Goal: Complete application form

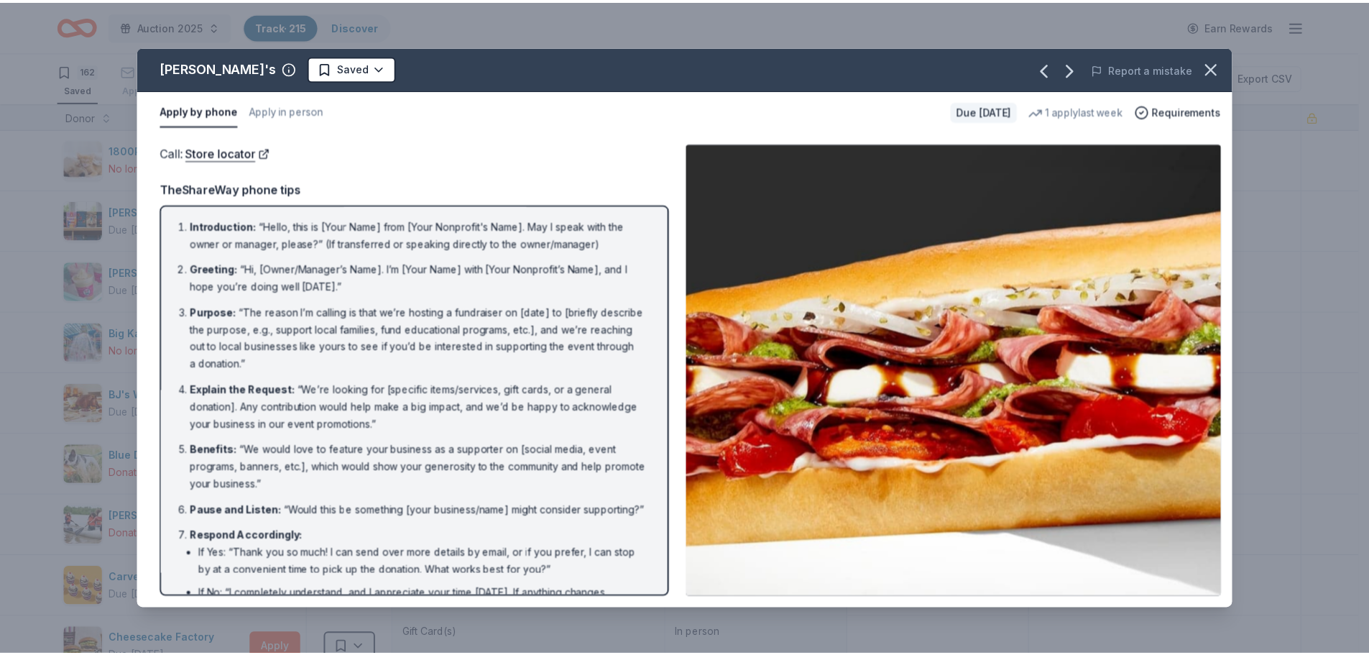
scroll to position [1365, 0]
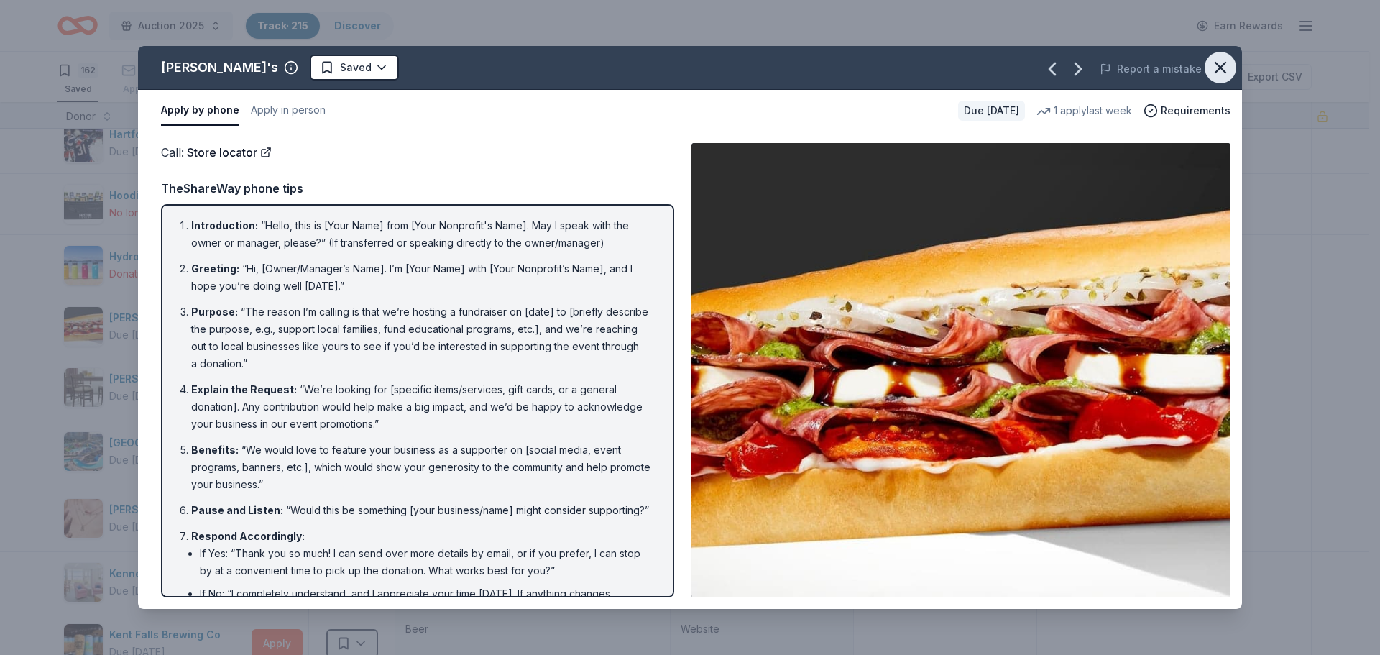
click at [1217, 65] on icon "button" at bounding box center [1220, 68] width 10 height 10
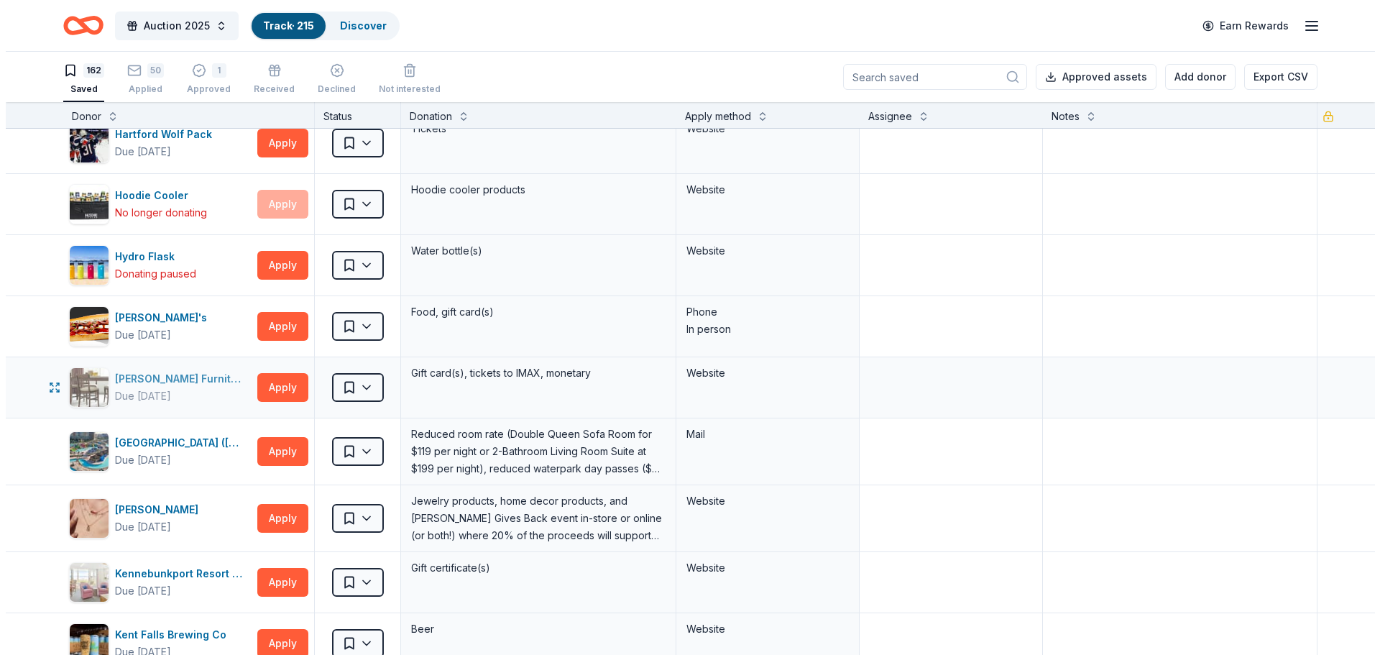
scroll to position [1437, 0]
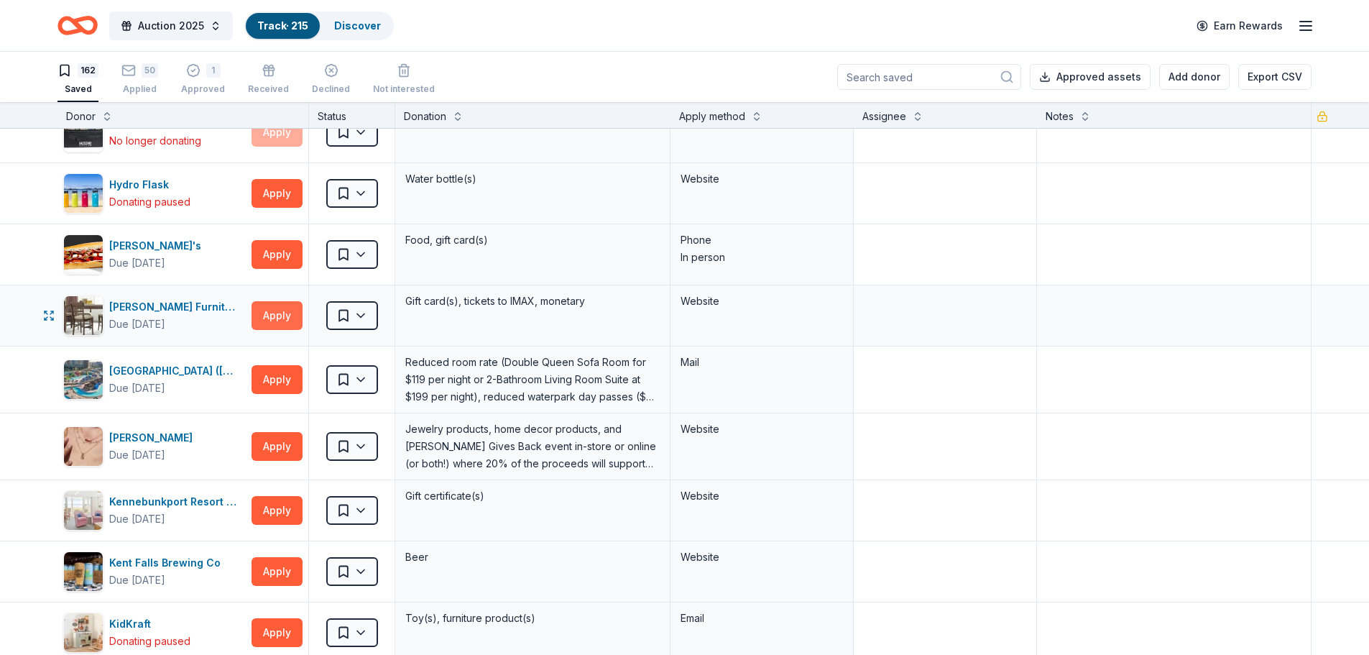
click at [275, 318] on button "Apply" at bounding box center [276, 315] width 51 height 29
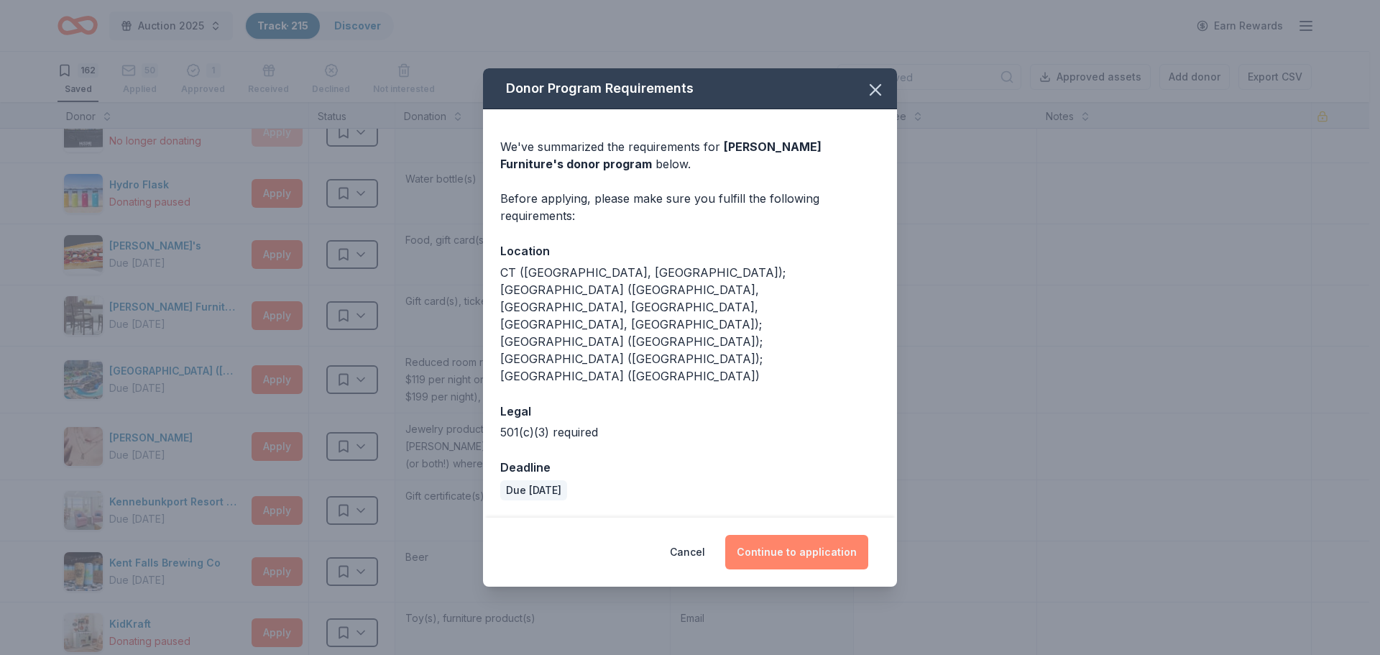
click at [815, 535] on button "Continue to application" at bounding box center [796, 552] width 143 height 34
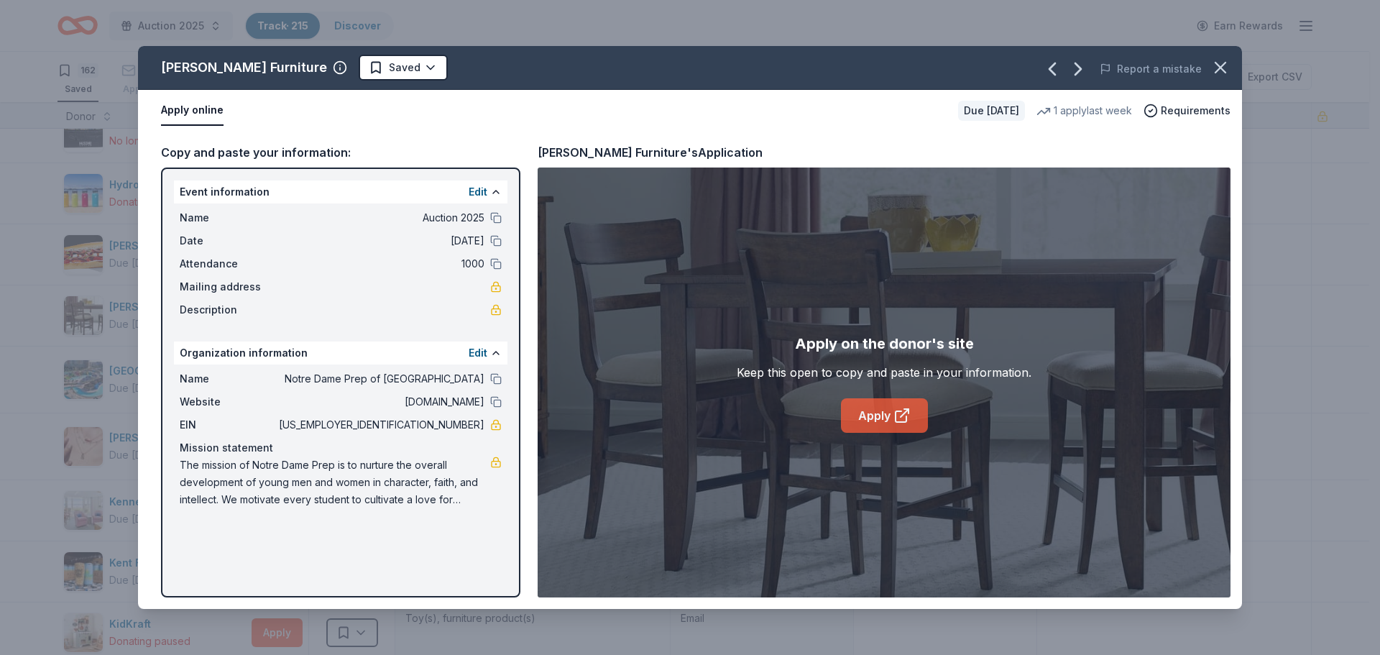
click at [875, 420] on link "Apply" at bounding box center [884, 415] width 87 height 34
click at [346, 70] on html "Auction 2025 Track · 215 Discover Earn Rewards 162 Saved 50 Applied 1 Approved …" at bounding box center [690, 327] width 1380 height 655
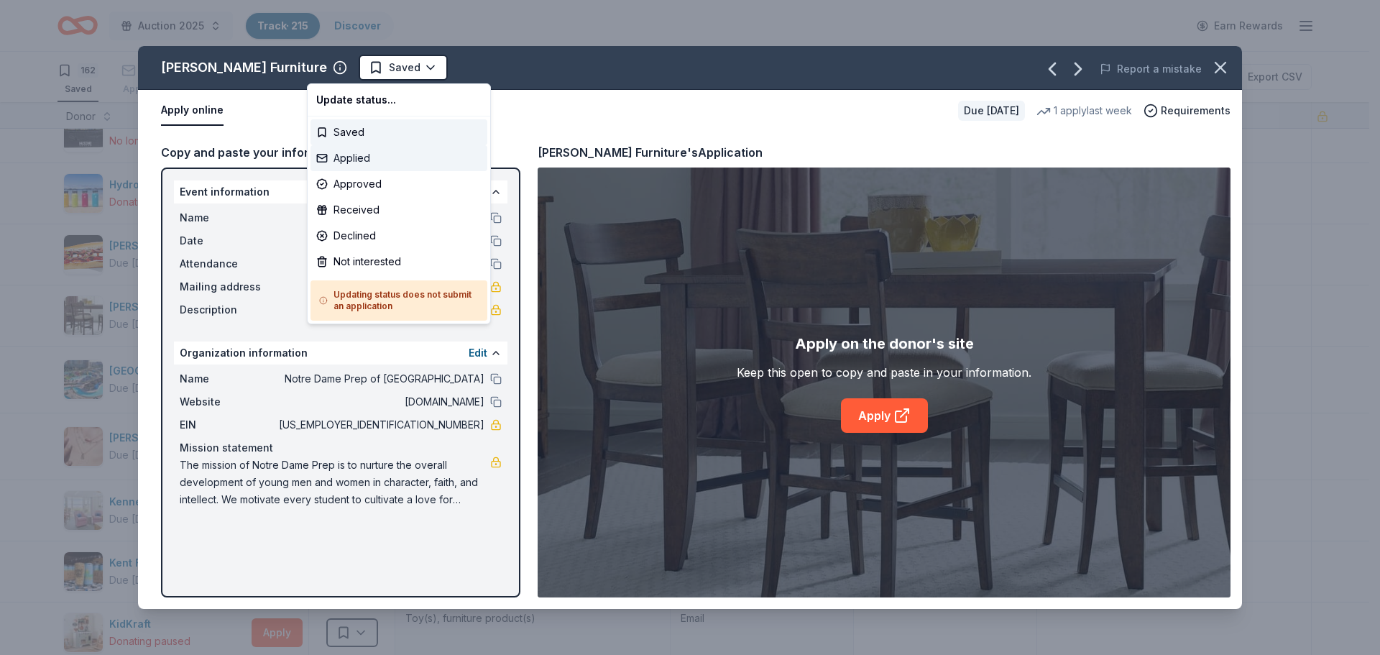
click at [339, 160] on div "Applied" at bounding box center [398, 158] width 177 height 26
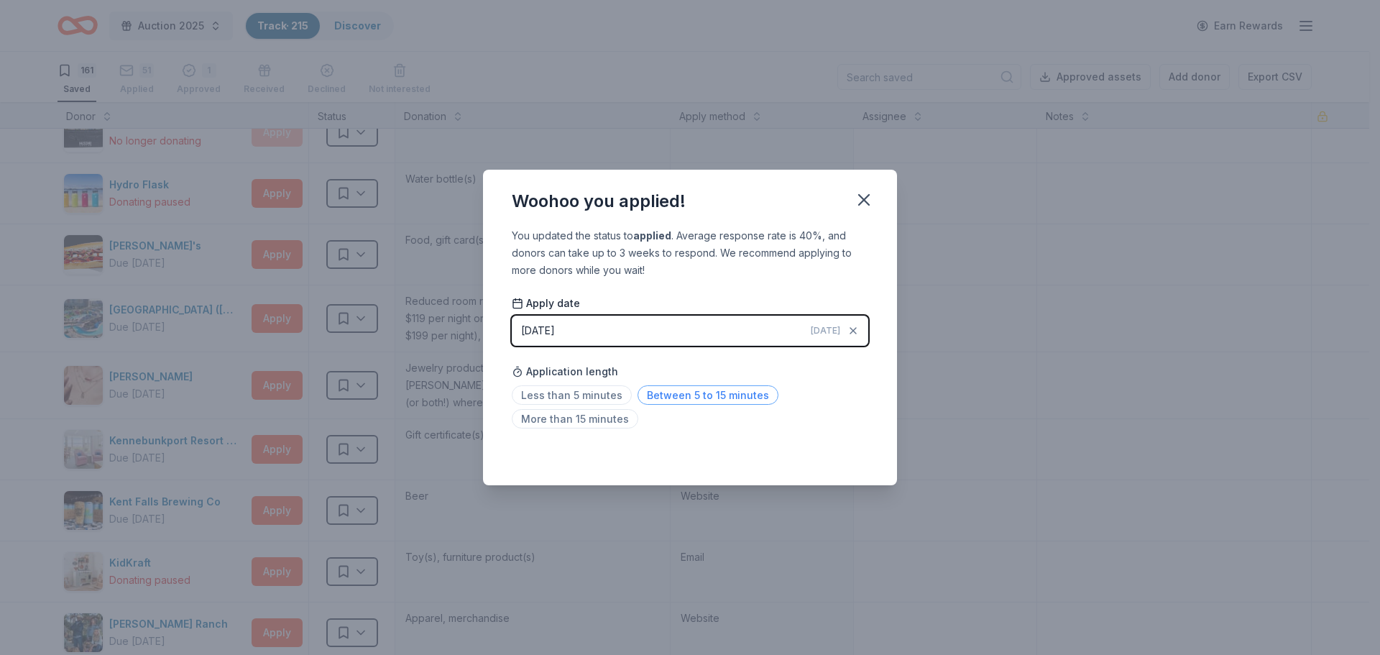
click at [701, 397] on span "Between 5 to 15 minutes" at bounding box center [707, 394] width 141 height 19
click at [867, 198] on icon "button" at bounding box center [864, 200] width 20 height 20
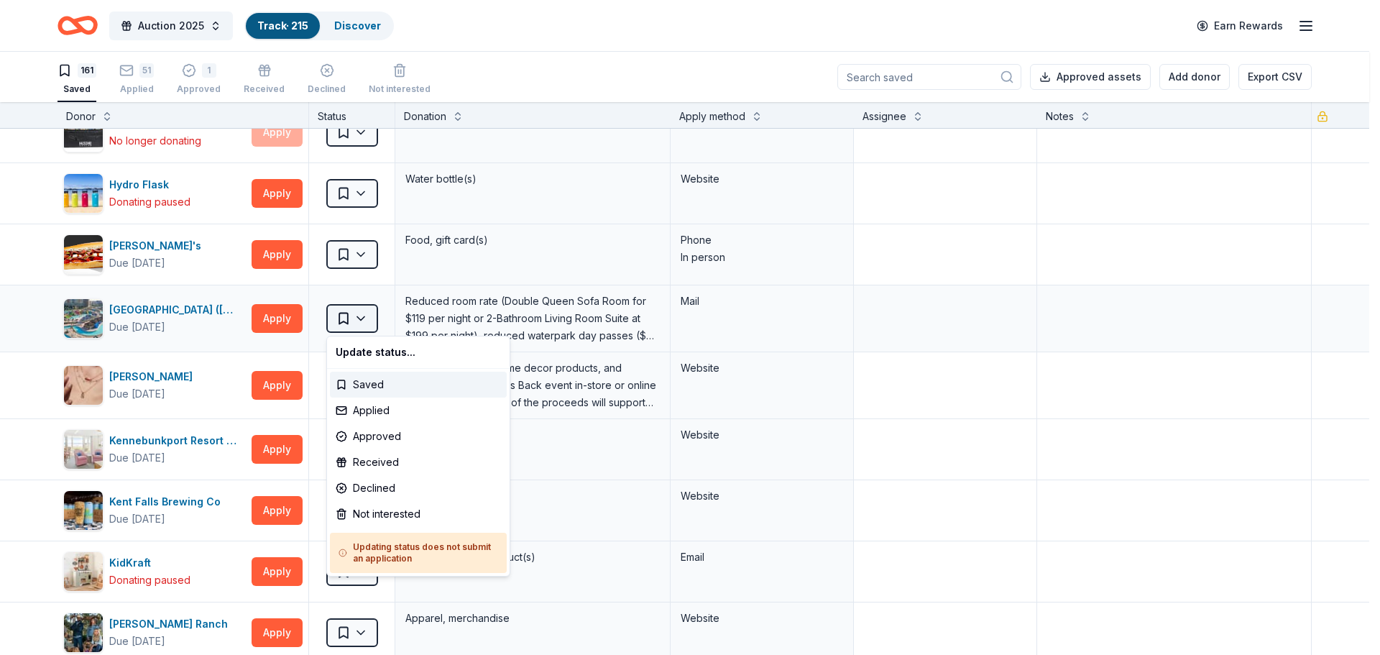
click at [366, 319] on html "Auction 2025 Track · 215 Discover Earn Rewards 161 Saved 51 Applied 1 Approved …" at bounding box center [690, 327] width 1380 height 655
click at [355, 517] on div "Not interested" at bounding box center [418, 514] width 177 height 26
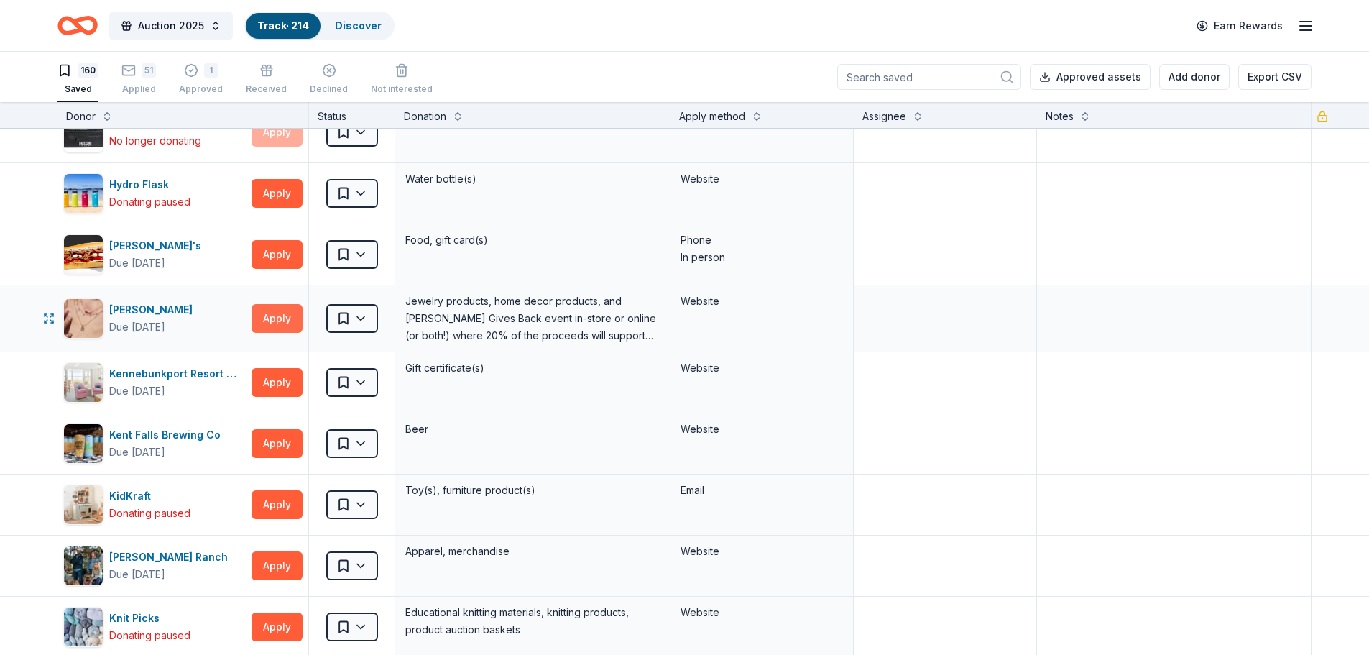
click at [278, 319] on button "Apply" at bounding box center [276, 318] width 51 height 29
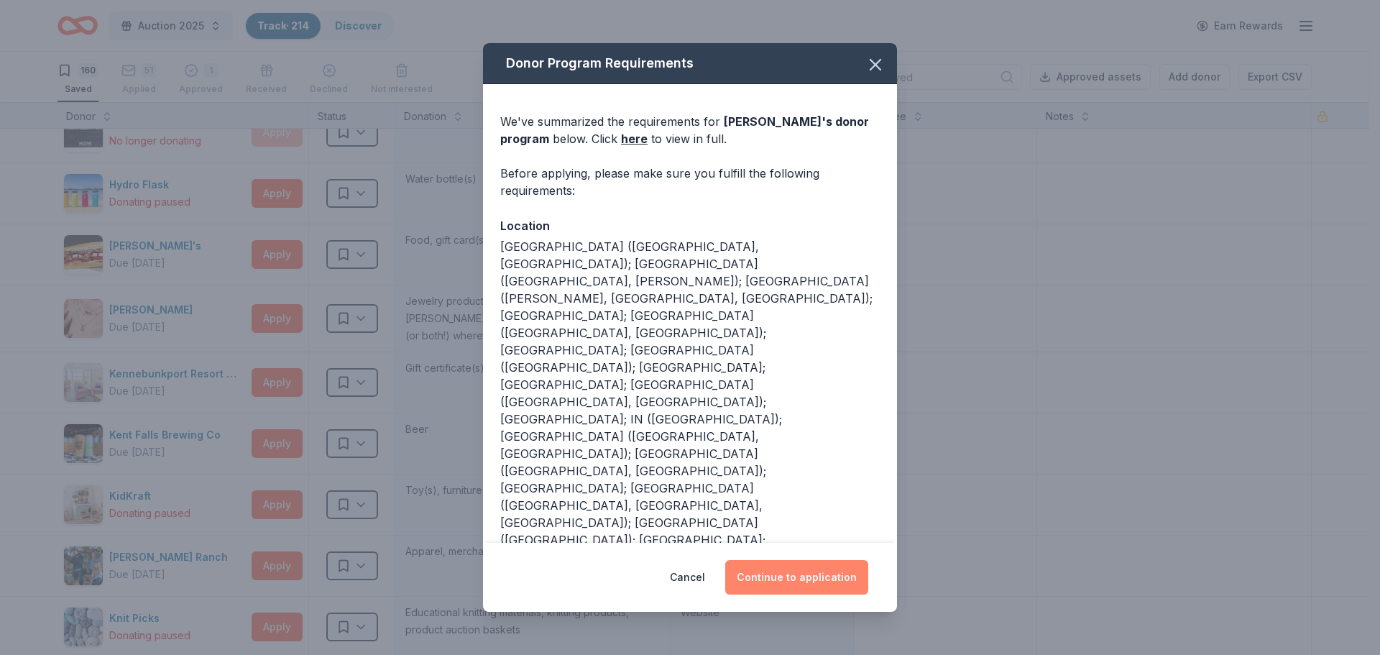
click at [793, 573] on button "Continue to application" at bounding box center [796, 577] width 143 height 34
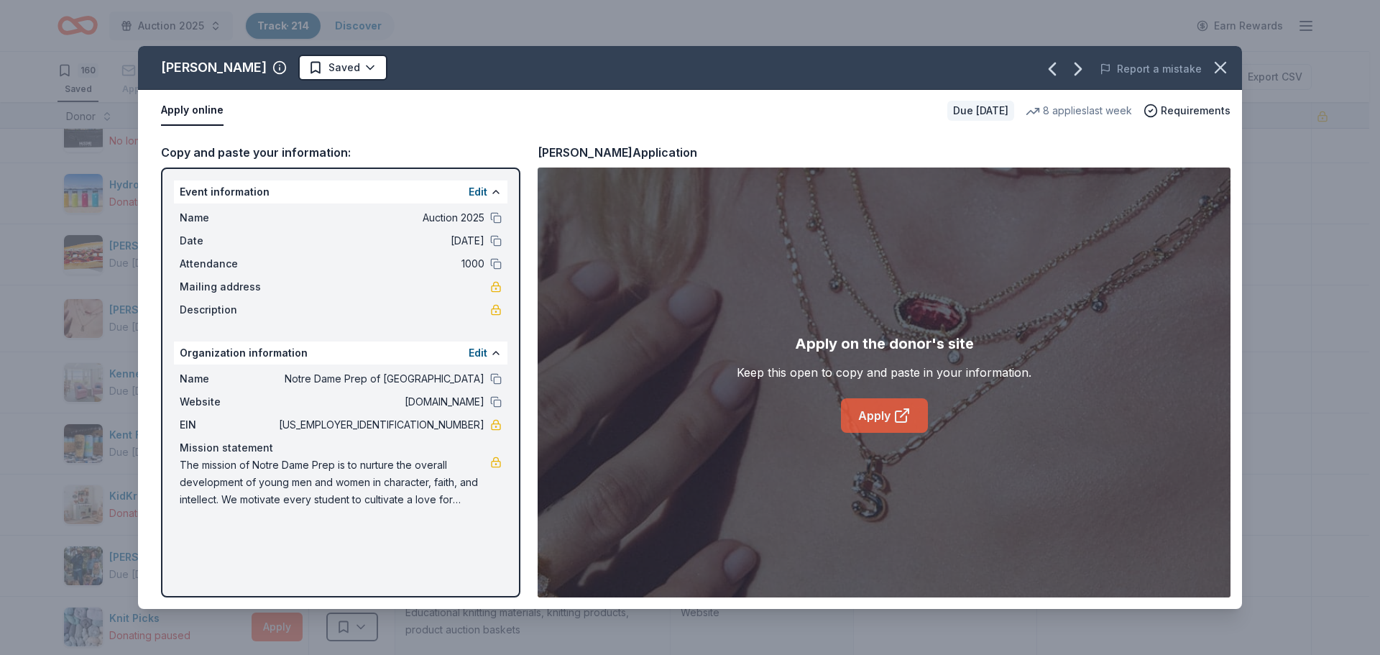
click at [895, 416] on icon at bounding box center [900, 416] width 11 height 11
click at [354, 65] on html "Auction 2025 Track · 214 Discover Earn Rewards 160 Saved 51 Applied 1 Approved …" at bounding box center [690, 327] width 1380 height 655
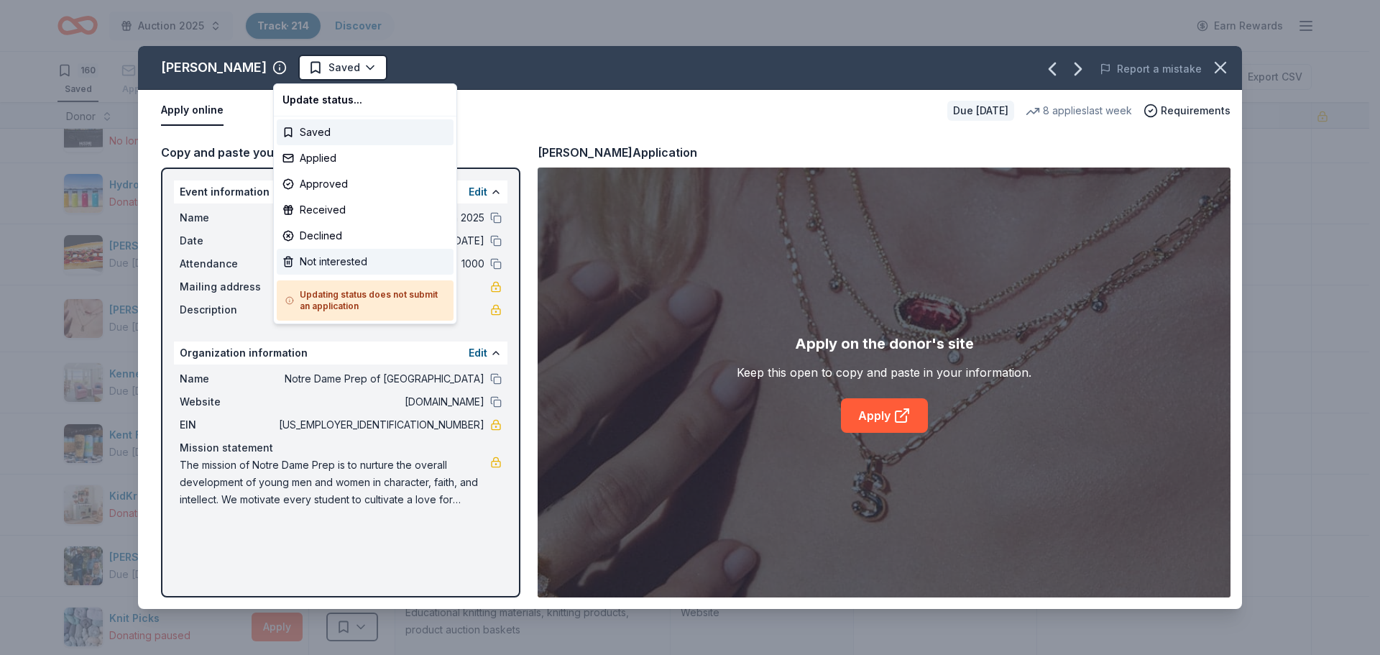
click at [318, 270] on div "Not interested" at bounding box center [365, 262] width 177 height 26
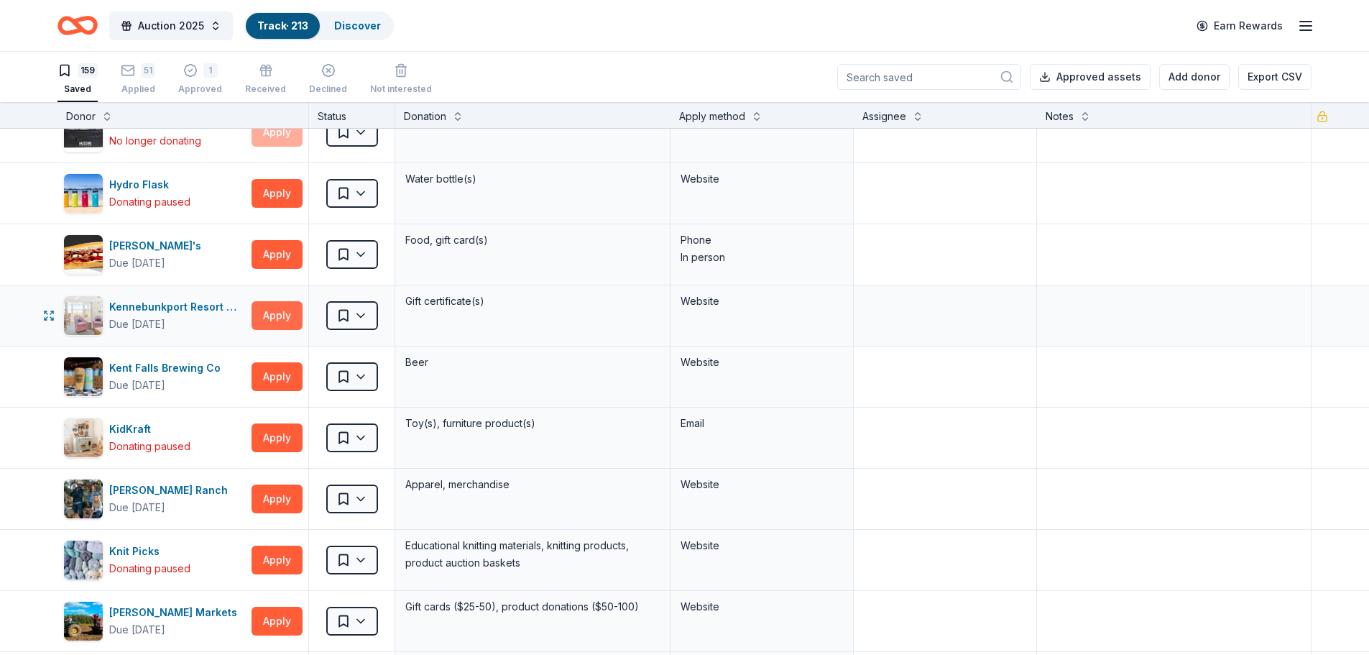
click at [272, 318] on button "Apply" at bounding box center [276, 315] width 51 height 29
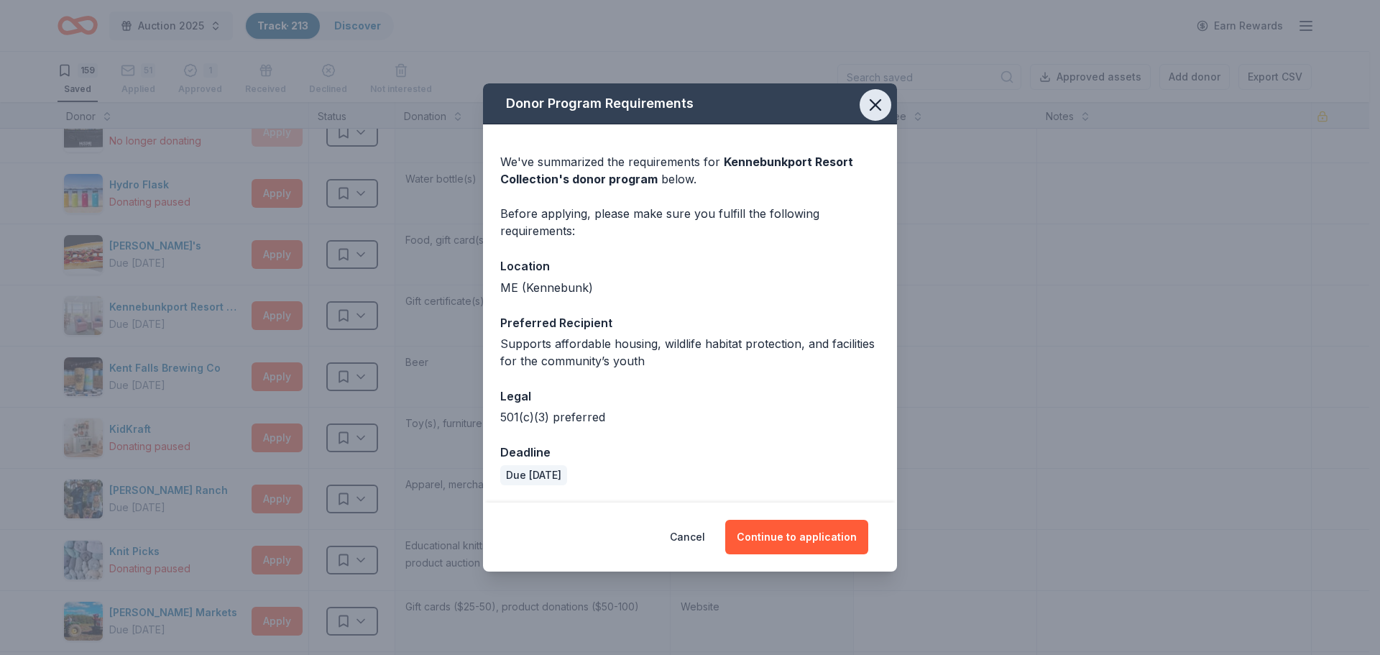
click at [879, 100] on icon "button" at bounding box center [875, 105] width 20 height 20
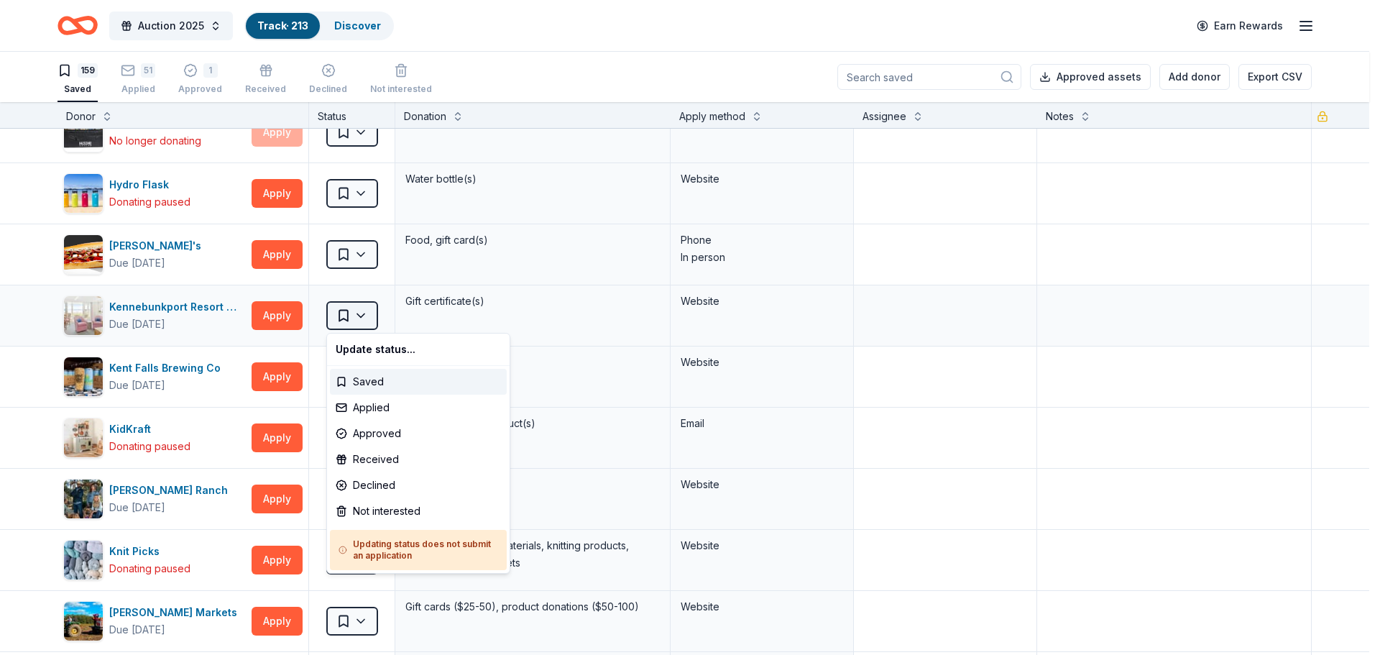
click at [362, 317] on html "Auction 2025 Track · 213 Discover Earn Rewards 159 Saved 51 Applied 1 Approved …" at bounding box center [690, 327] width 1380 height 655
click at [365, 512] on div "Not interested" at bounding box center [418, 511] width 177 height 26
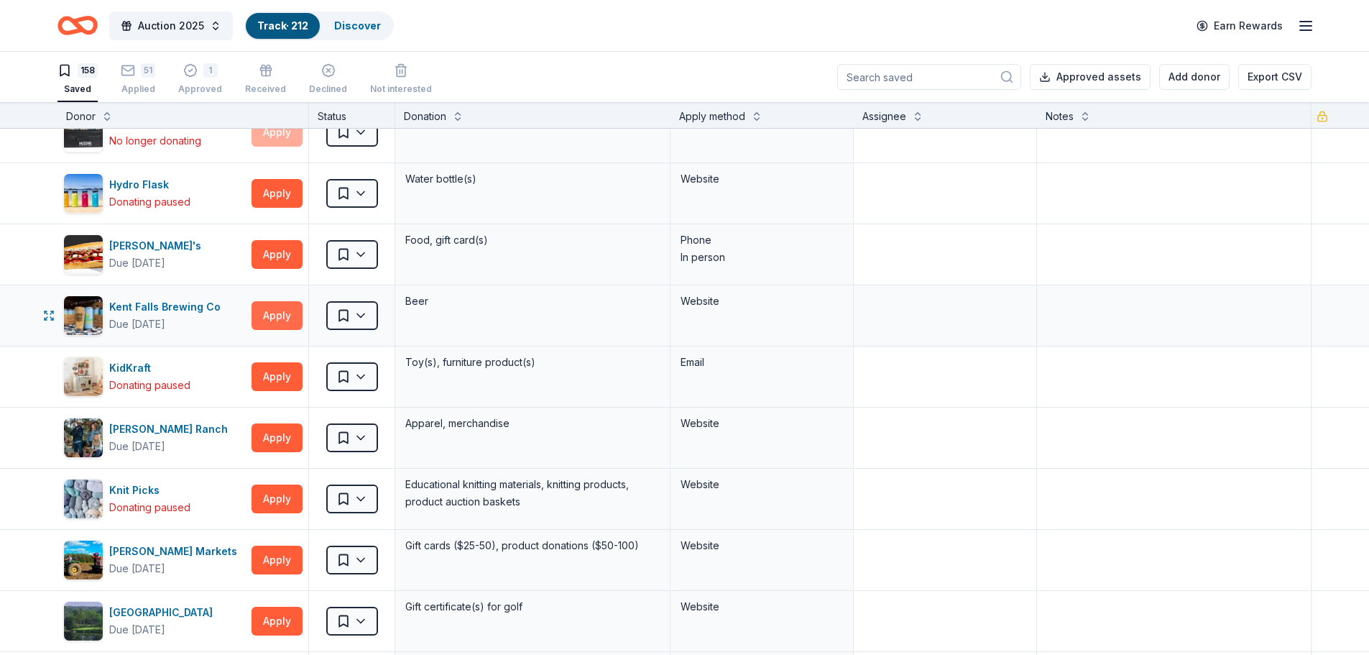
click at [280, 316] on button "Apply" at bounding box center [276, 315] width 51 height 29
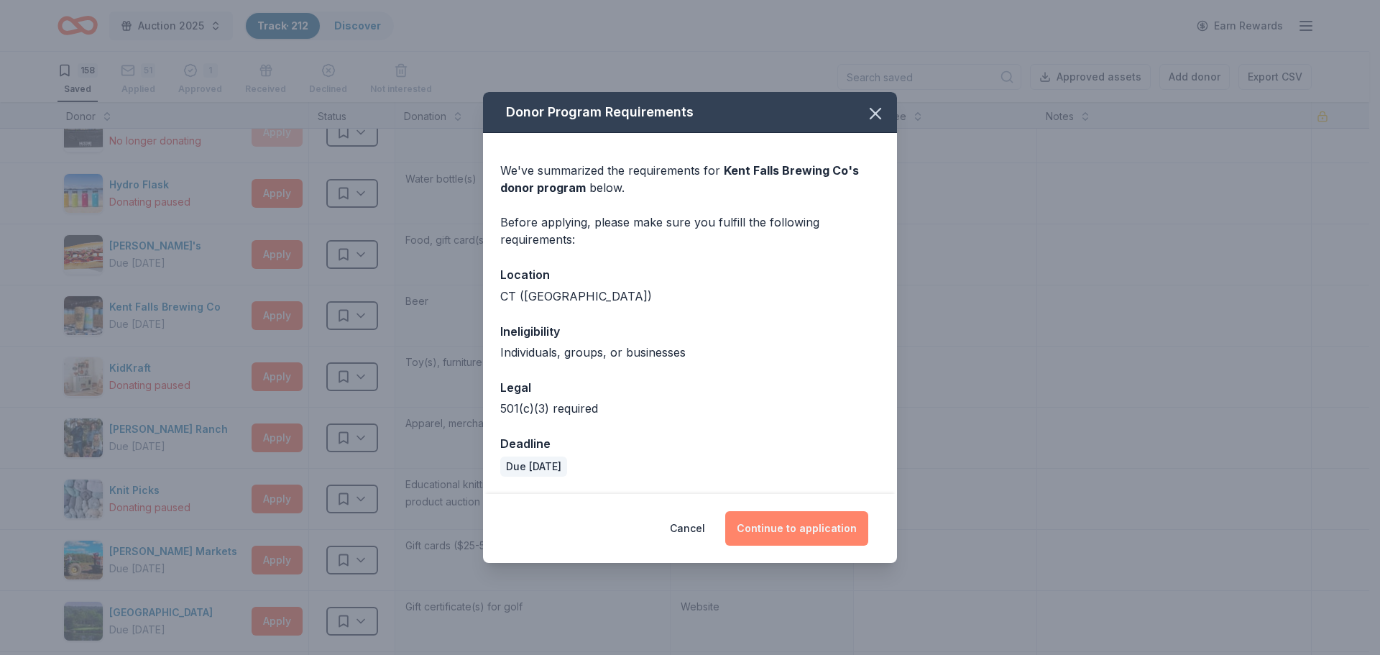
click at [790, 528] on button "Continue to application" at bounding box center [796, 528] width 143 height 34
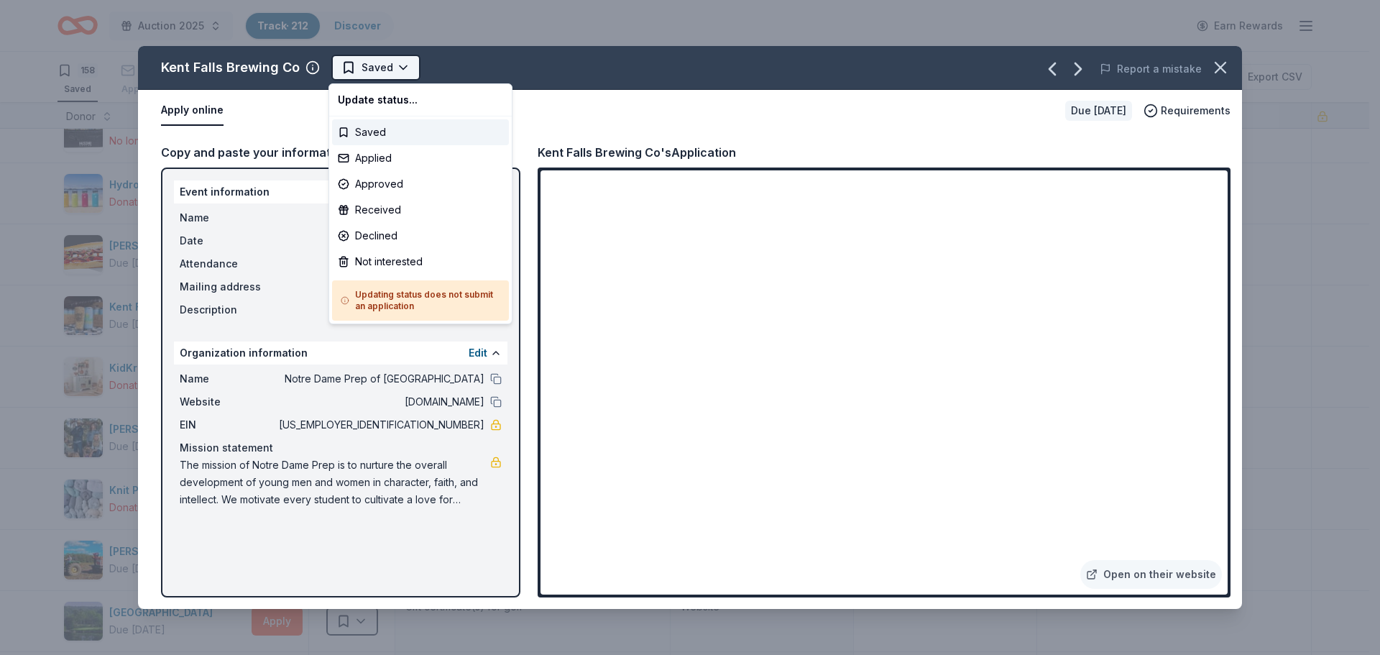
click at [349, 76] on html "Auction 2025 Track · 212 Discover Earn Rewards 158 Saved 51 Applied 1 Approved …" at bounding box center [690, 327] width 1380 height 655
click at [371, 258] on div "Not interested" at bounding box center [420, 262] width 177 height 26
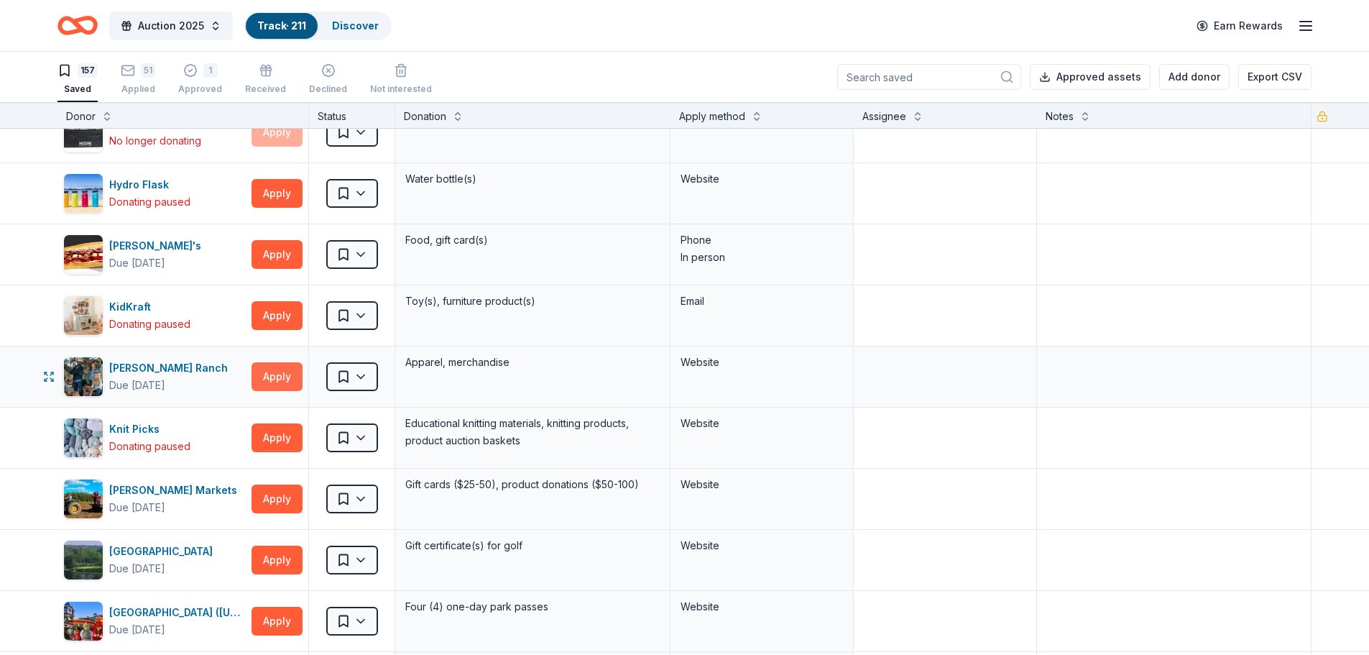
click at [281, 381] on button "Apply" at bounding box center [276, 376] width 51 height 29
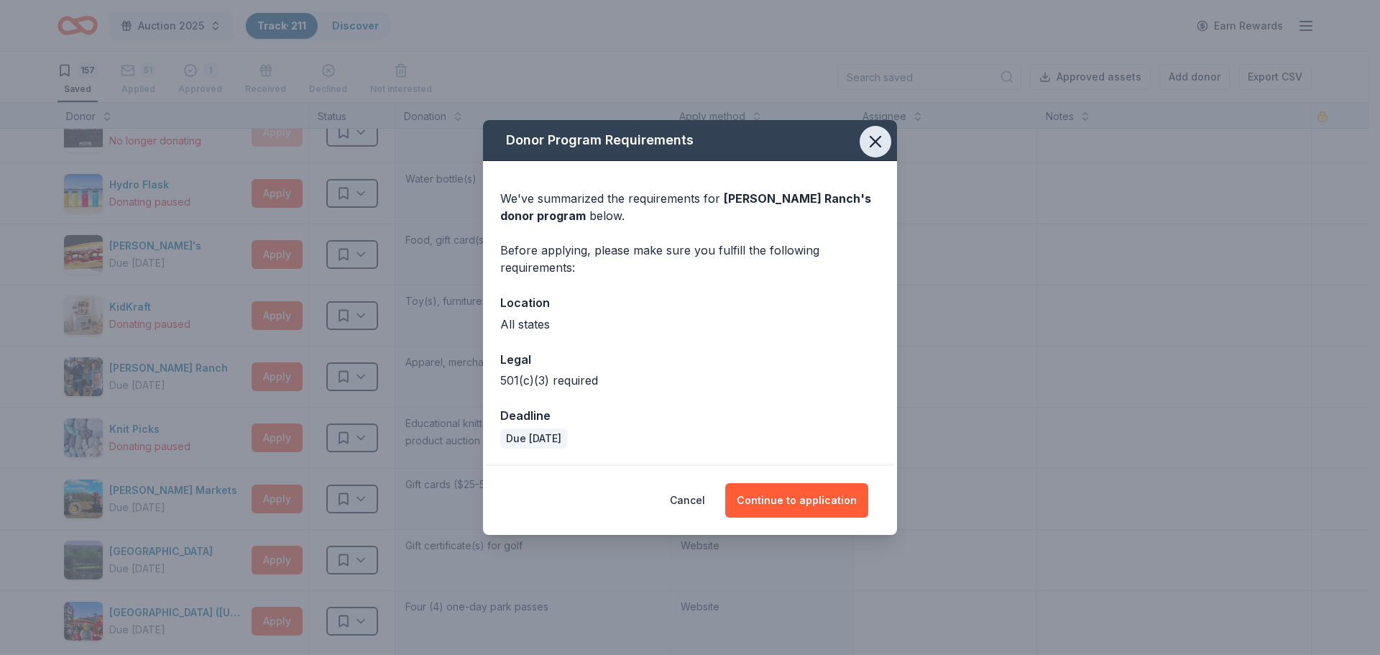
click at [871, 139] on icon "button" at bounding box center [875, 142] width 10 height 10
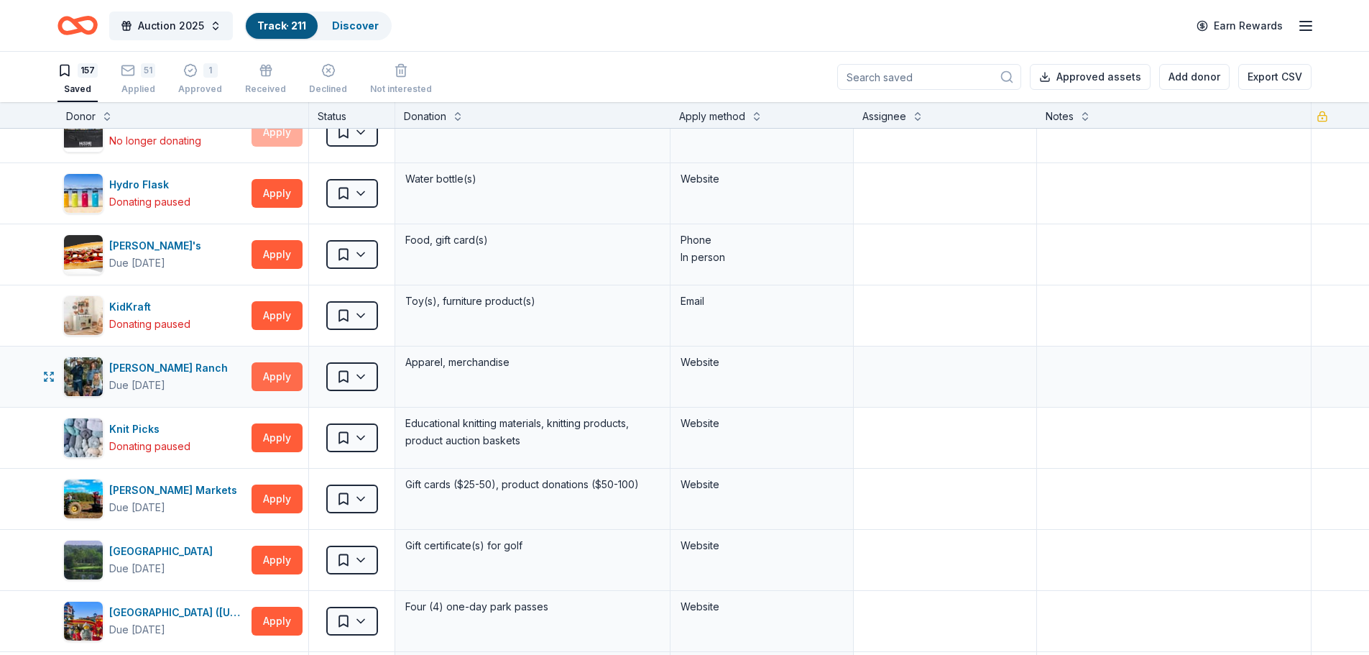
click at [280, 375] on button "Apply" at bounding box center [276, 376] width 51 height 29
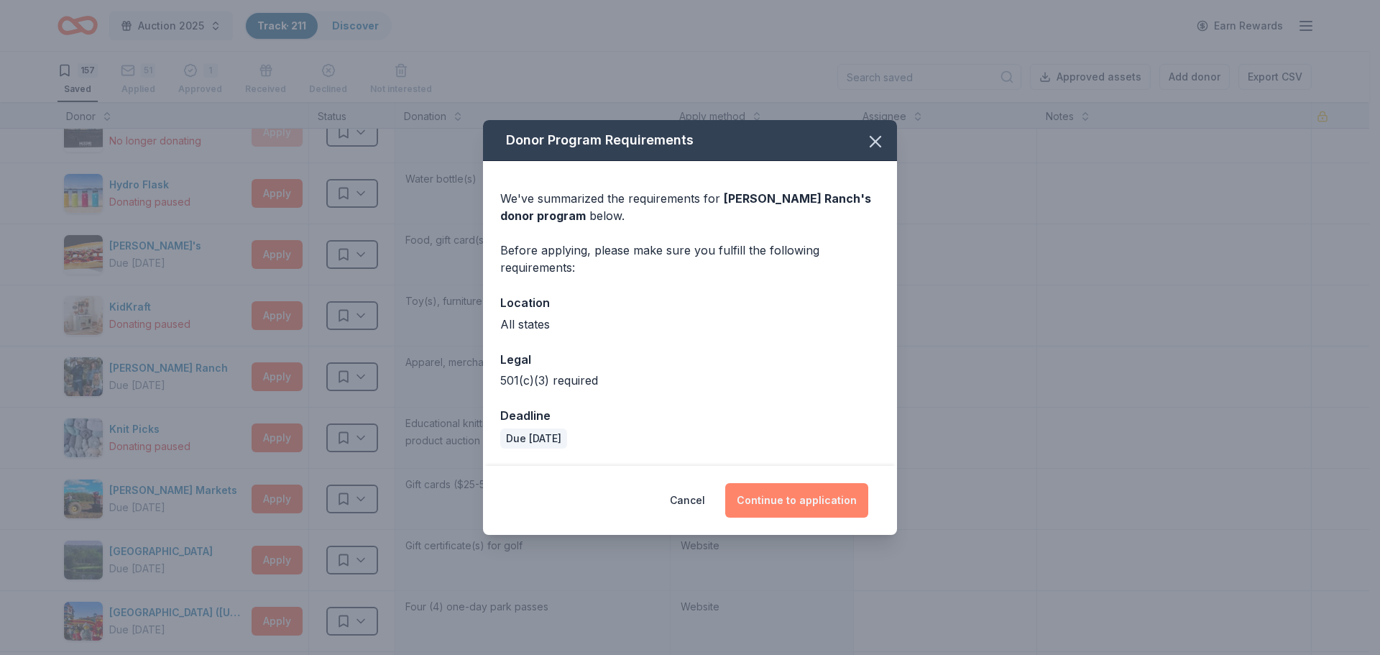
click at [810, 497] on button "Continue to application" at bounding box center [796, 500] width 143 height 34
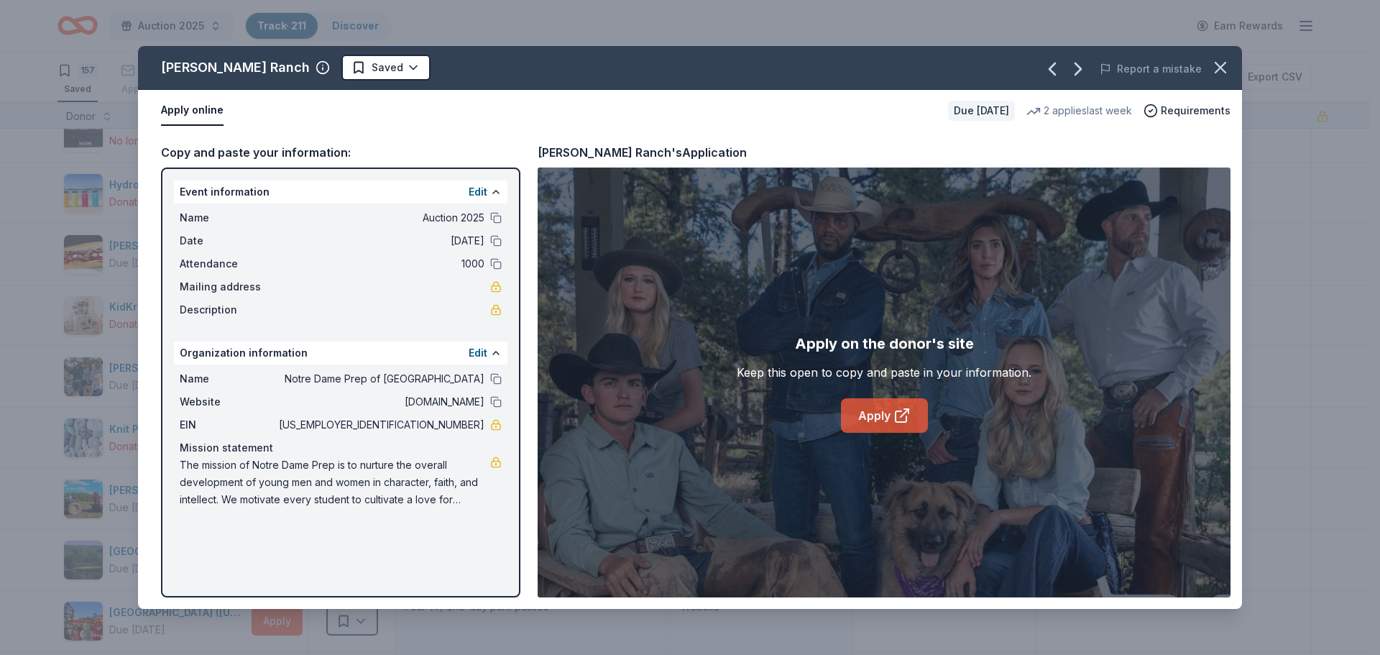
click at [883, 415] on link "Apply" at bounding box center [884, 415] width 87 height 34
